Goal: Task Accomplishment & Management: Manage account settings

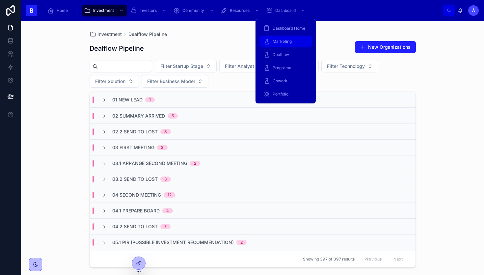
click at [279, 45] on div "Marketing" at bounding box center [286, 41] width 44 height 11
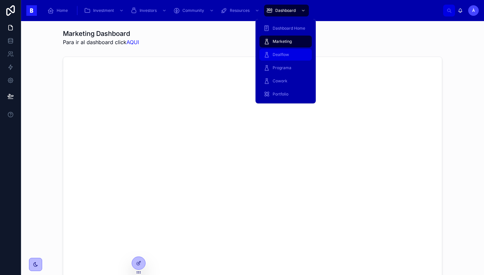
click at [278, 56] on span "Dealflow" at bounding box center [281, 54] width 16 height 5
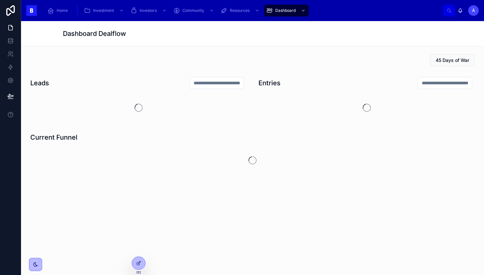
click at [244, 63] on div "45 Days of War" at bounding box center [252, 60] width 445 height 12
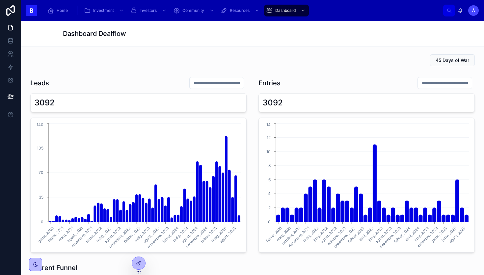
click at [231, 86] on input "text" at bounding box center [217, 82] width 54 height 9
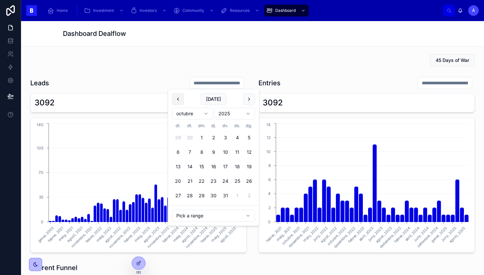
click at [178, 97] on button at bounding box center [178, 99] width 12 height 12
click at [180, 137] on button "1" at bounding box center [178, 138] width 12 height 12
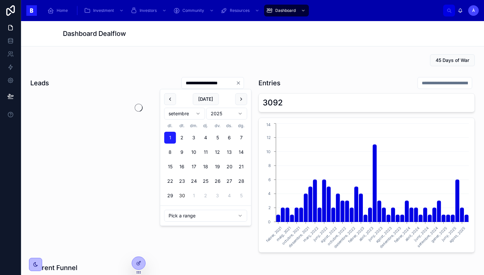
click at [182, 196] on button "30" at bounding box center [182, 196] width 12 height 12
type input "**********"
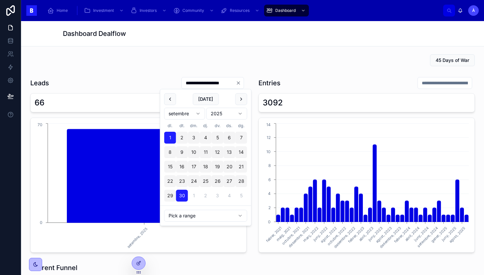
click at [238, 84] on icon "Clear" at bounding box center [238, 83] width 3 height 3
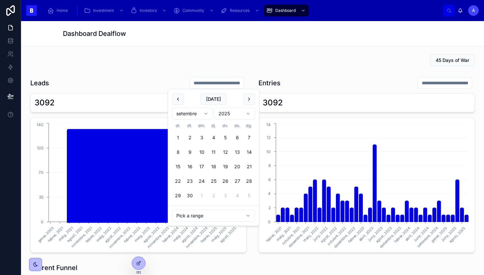
click at [194, 83] on input "text" at bounding box center [217, 82] width 54 height 9
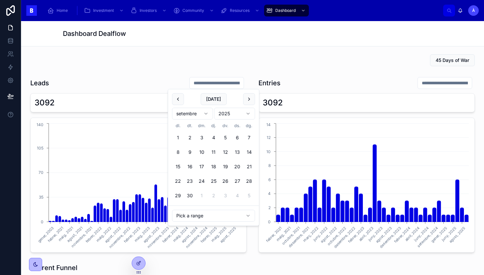
click at [233, 58] on div "45 Days of War" at bounding box center [252, 60] width 445 height 12
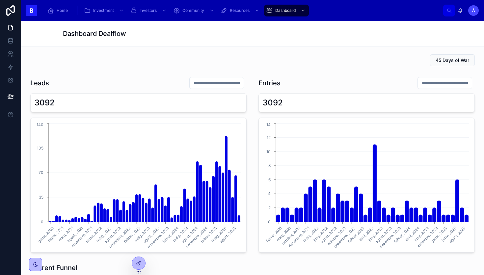
click at [259, 66] on div "45 Days of War" at bounding box center [252, 60] width 445 height 12
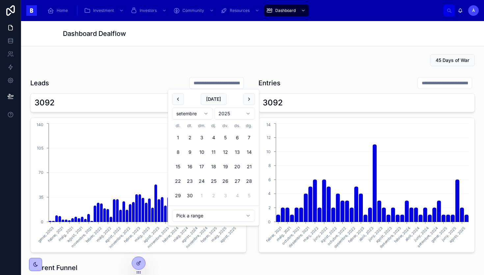
click at [212, 87] on input "text" at bounding box center [217, 82] width 54 height 9
click at [255, 38] on div "Dashboard Dealflow" at bounding box center [253, 33] width 380 height 9
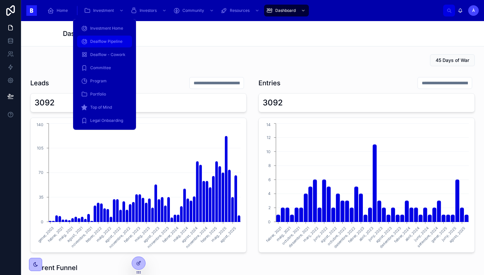
click at [105, 36] on div "Dealflow Pipeline" at bounding box center [104, 41] width 47 height 11
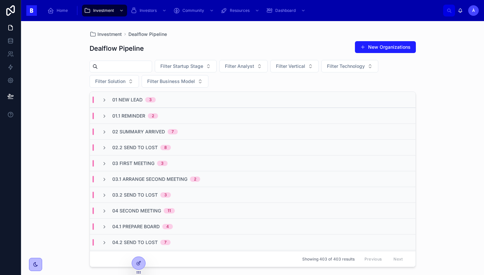
click at [136, 147] on span "02.2 Send To Lost" at bounding box center [134, 147] width 45 height 7
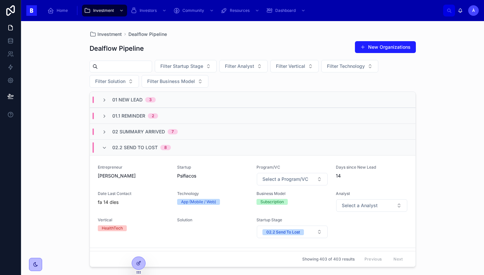
click at [136, 147] on span "02.2 Send To Lost" at bounding box center [134, 147] width 45 height 7
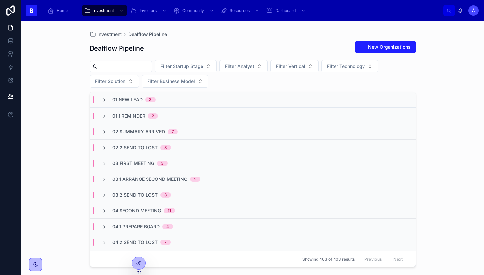
click at [142, 128] on div "02 Summary Arrived 7" at bounding box center [253, 132] width 326 height 16
